Goal: Information Seeking & Learning: Learn about a topic

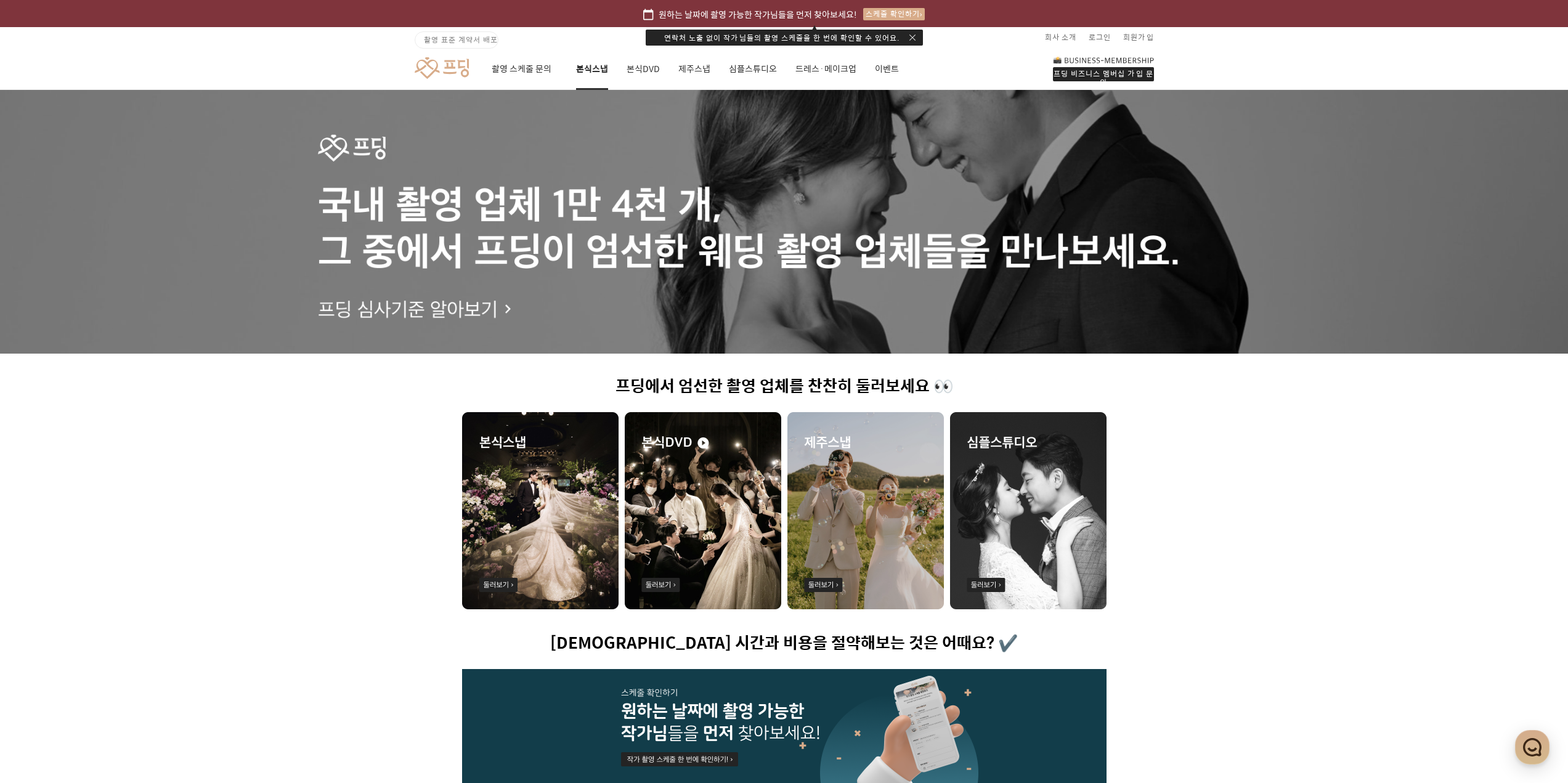
click at [601, 76] on link "본식스냅" at bounding box center [591, 69] width 32 height 42
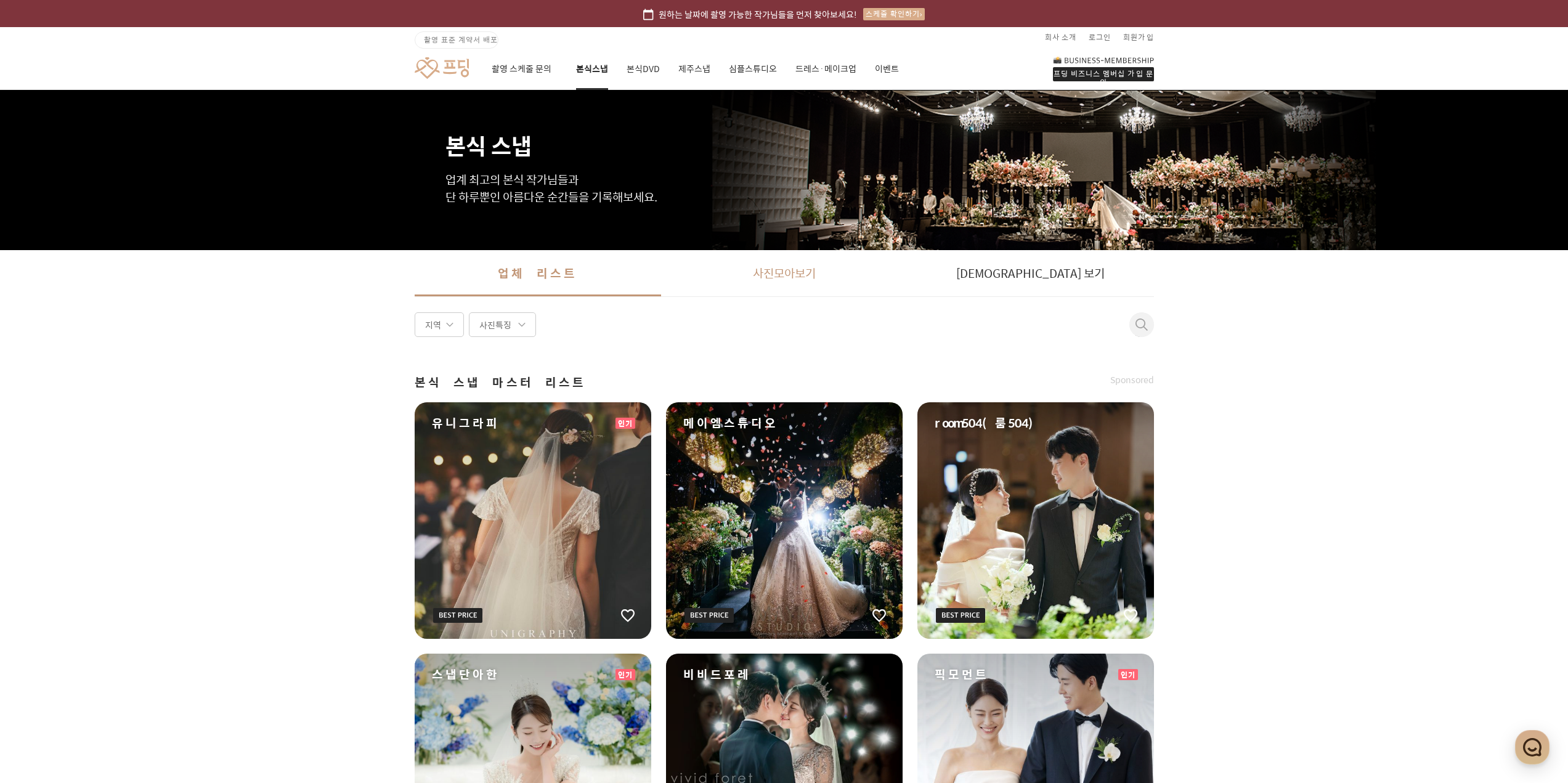
click at [819, 271] on link "사진 모아보기" at bounding box center [784, 273] width 247 height 46
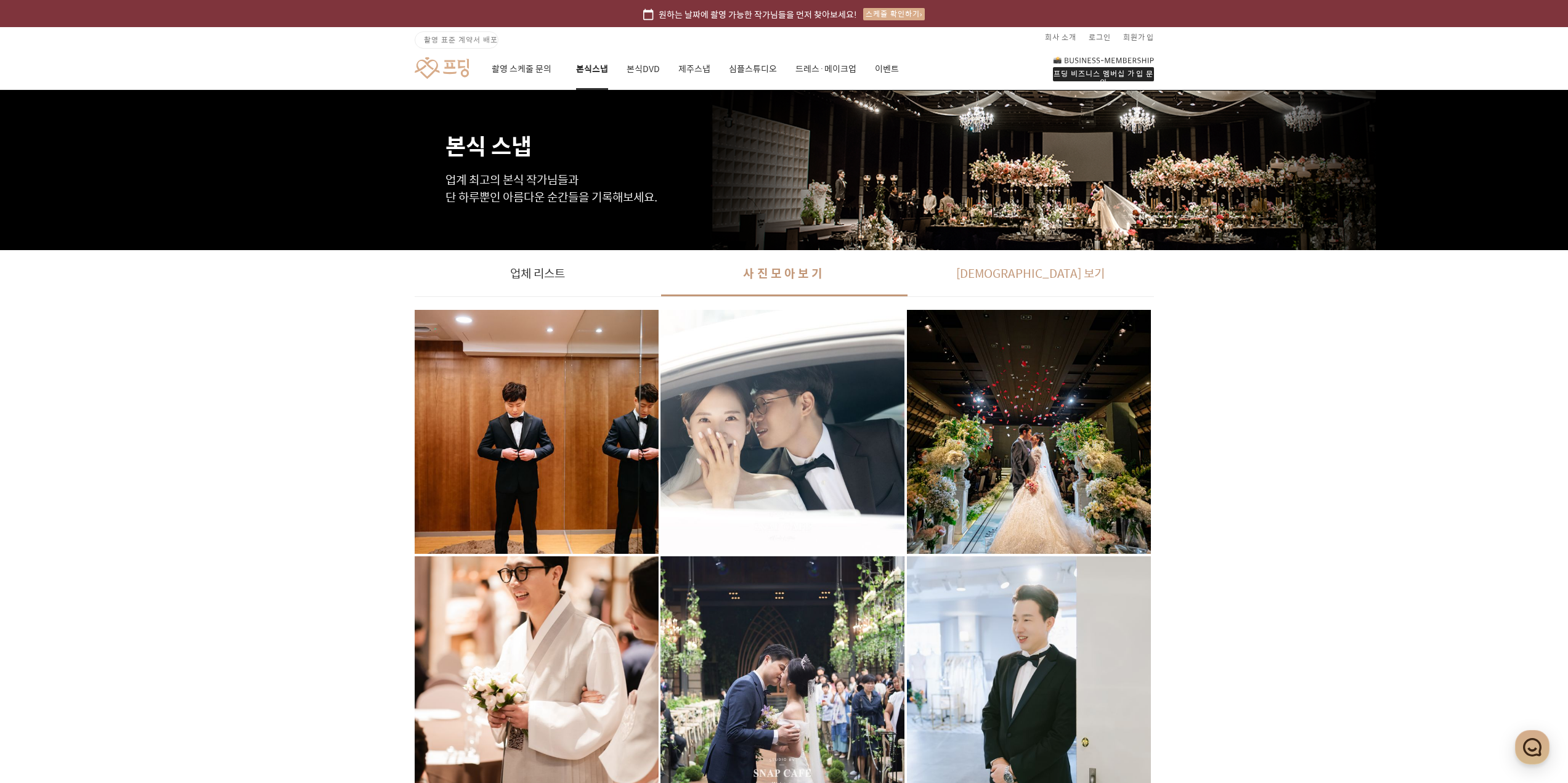
click at [1009, 277] on link "[DEMOGRAPHIC_DATA] 보기" at bounding box center [1031, 273] width 247 height 46
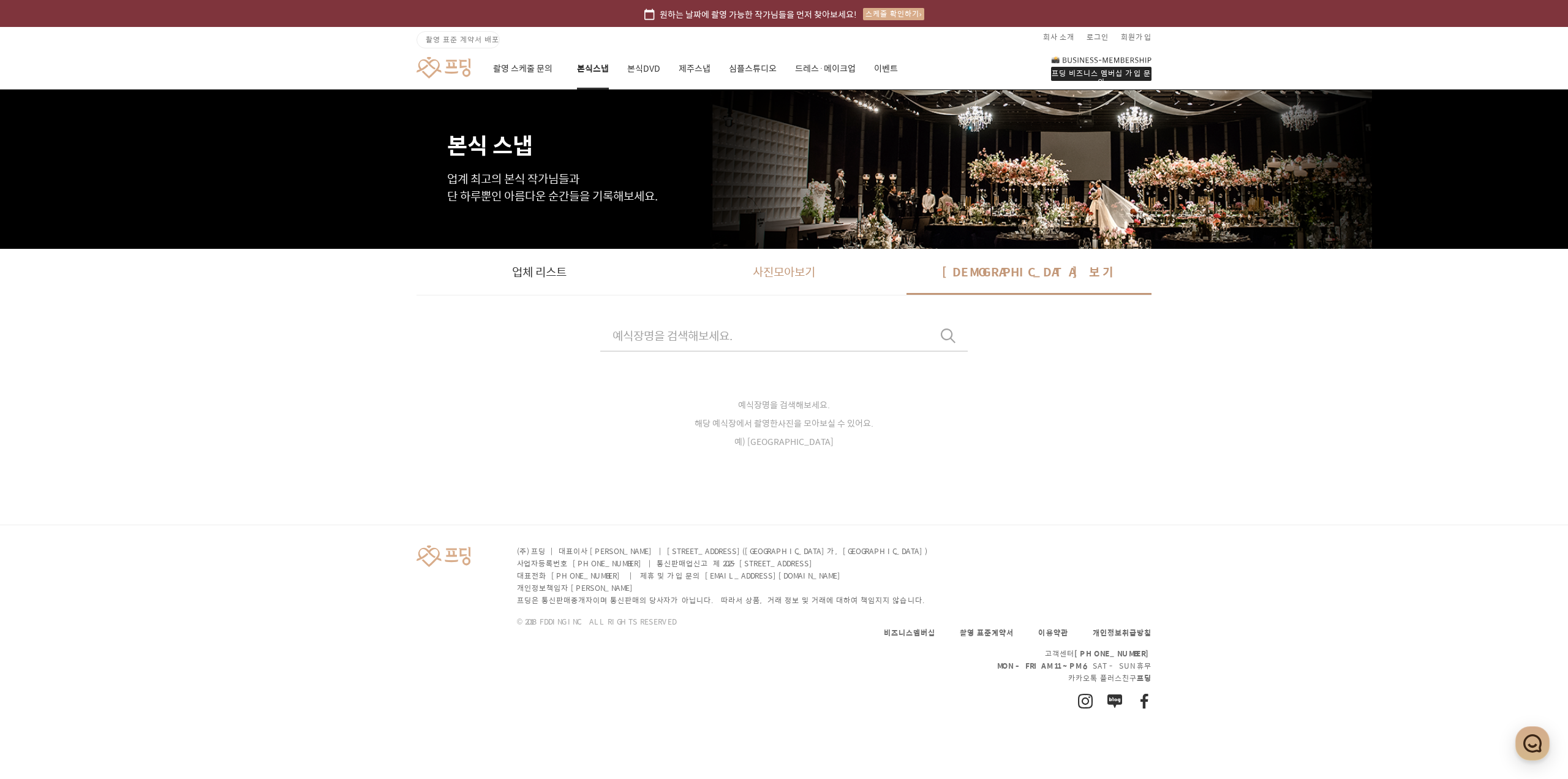
click at [880, 279] on link "사진 모아보기" at bounding box center [784, 271] width 245 height 46
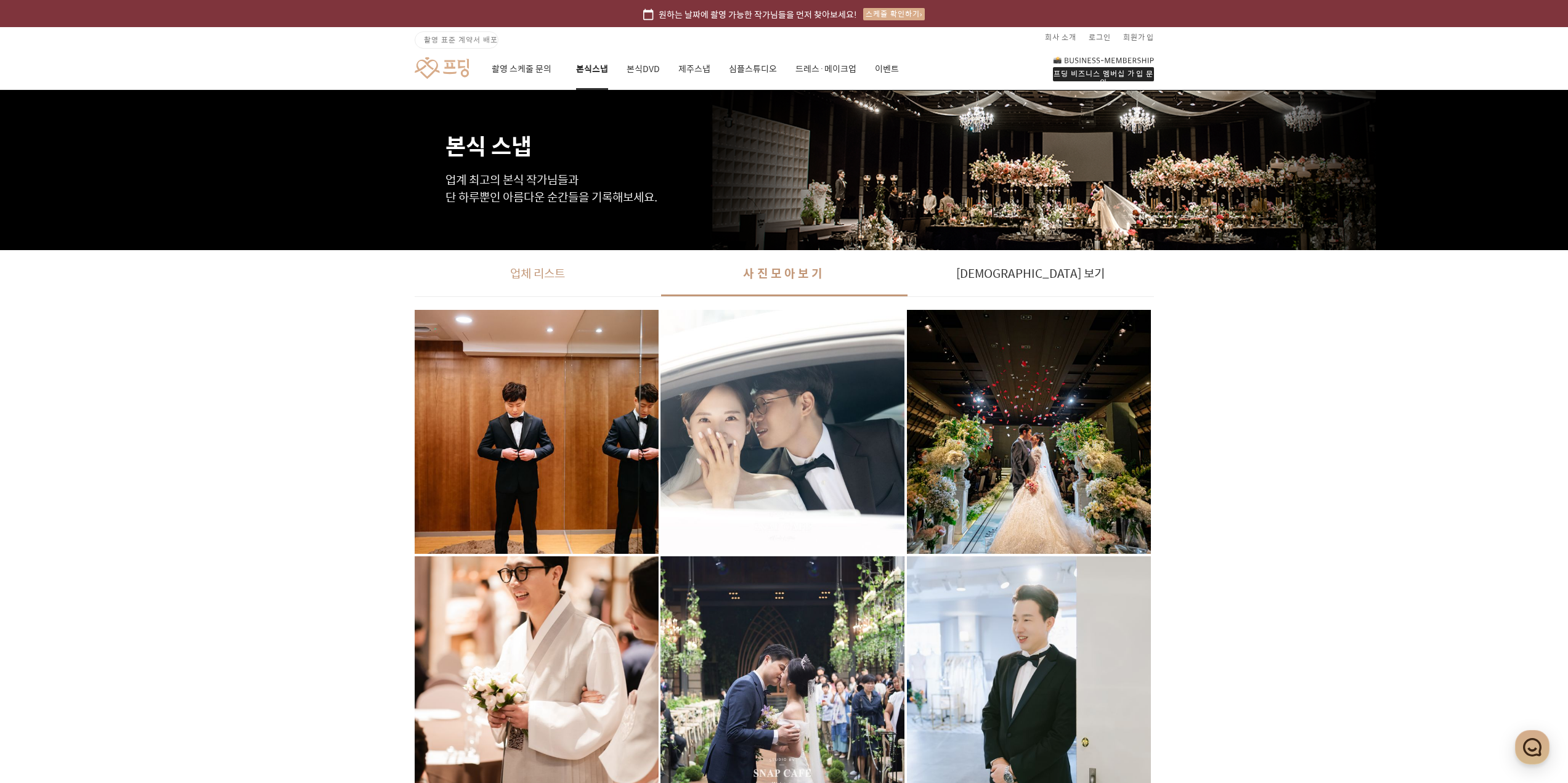
click at [517, 277] on link "업체 리스트" at bounding box center [537, 273] width 247 height 46
